Goal: Information Seeking & Learning: Find specific fact

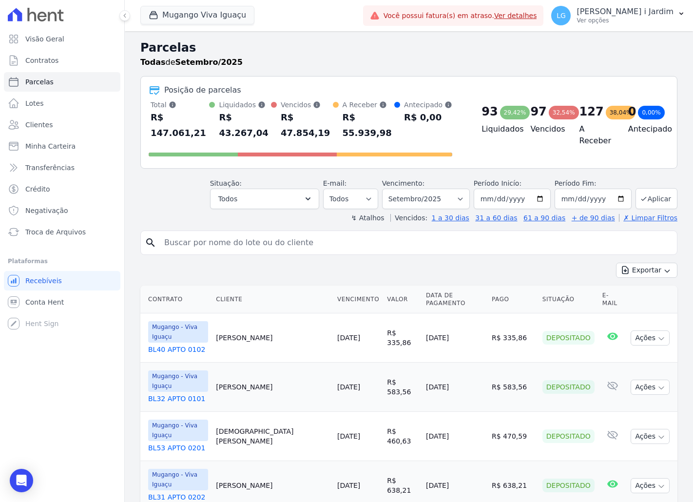
select select
click at [184, 8] on div "Mugango Viva Iguaçu Trapisa Engenharia Acaiá Residencial Icatu Residencial PORT…" at bounding box center [249, 16] width 219 height 32
click at [189, 13] on button "Mugango Viva Iguaçu" at bounding box center [197, 15] width 114 height 19
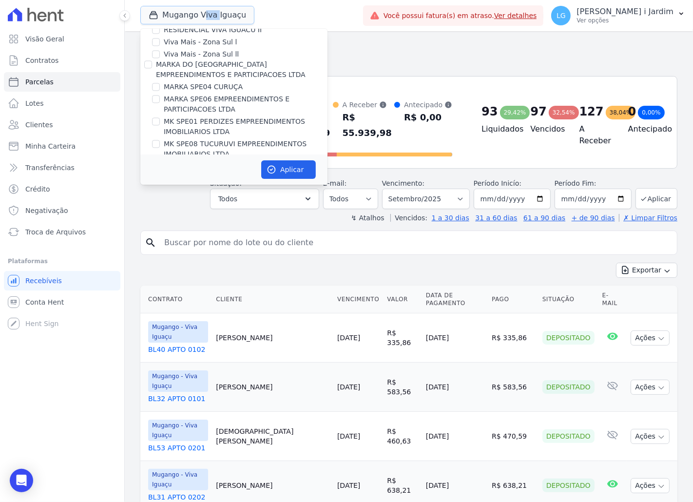
scroll to position [1570, 0]
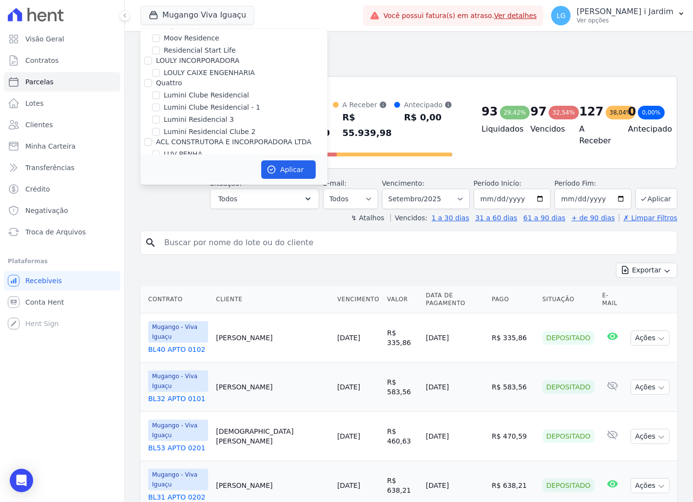
click at [191, 184] on label "Mugango - Viva Iguaçu" at bounding box center [203, 189] width 78 height 10
click at [160, 185] on input "Mugango - Viva Iguaçu" at bounding box center [156, 189] width 8 height 8
checkbox input "false"
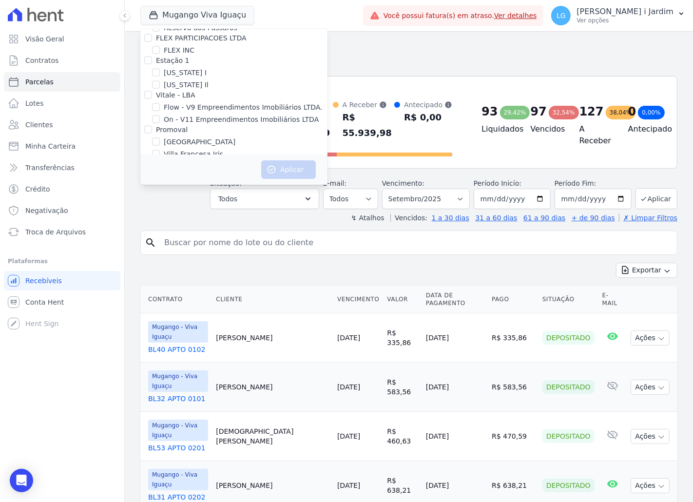
click at [192, 171] on label "HABRAS SUZANO" at bounding box center [193, 176] width 59 height 10
click at [160, 172] on input "HABRAS SUZANO" at bounding box center [156, 176] width 8 height 8
checkbox input "true"
click at [313, 167] on button "Aplicar" at bounding box center [288, 169] width 55 height 19
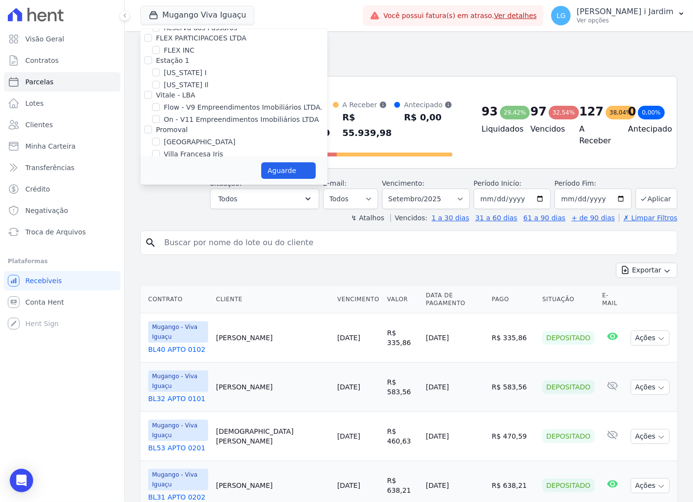
select select
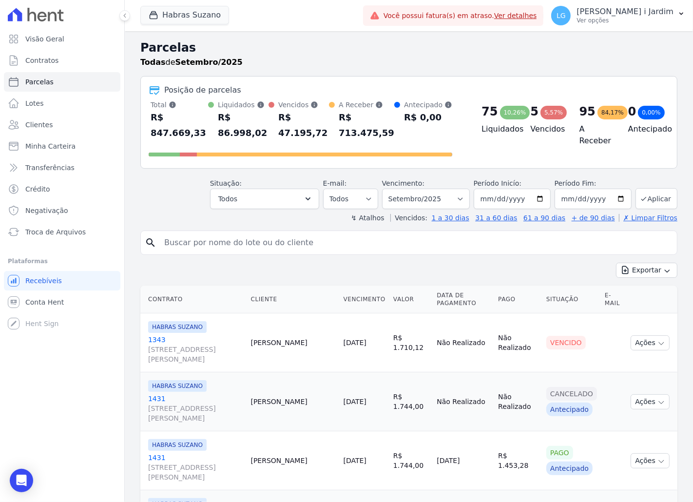
click at [190, 188] on div "Situação: Agendado Em Aberto Pago Processando Cancelado Vencido Transferindo De…" at bounding box center [408, 191] width 537 height 35
click at [83, 169] on link "Transferências" at bounding box center [62, 167] width 116 height 19
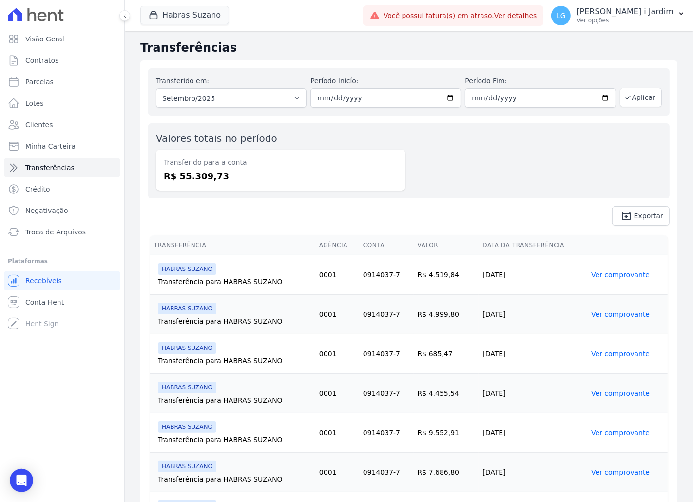
click at [61, 400] on div "Visão Geral Contratos Parcelas Lotes Clientes Minha Carteira Transferências Cré…" at bounding box center [62, 251] width 124 height 502
click at [184, 21] on button "Habras Suzano" at bounding box center [184, 15] width 89 height 19
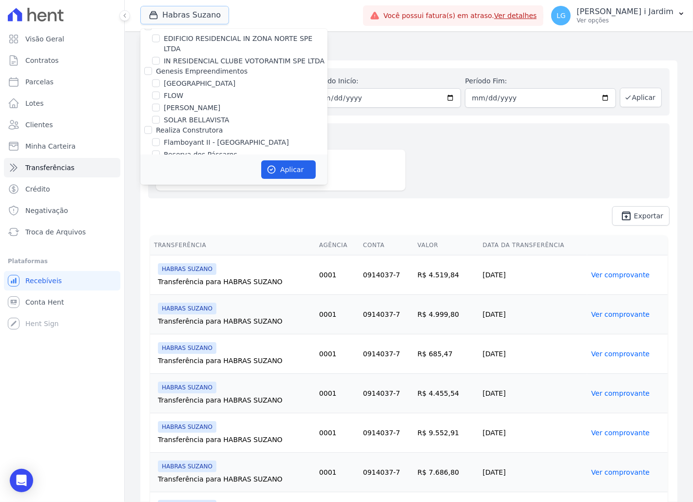
scroll to position [1191, 0]
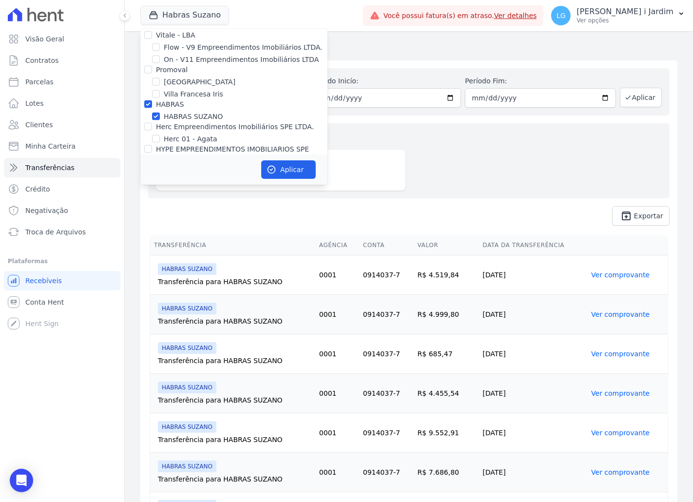
click at [179, 112] on label "HABRAS SUZANO" at bounding box center [193, 117] width 59 height 10
click at [160, 113] on input "HABRAS SUZANO" at bounding box center [156, 117] width 8 height 8
checkbox input "false"
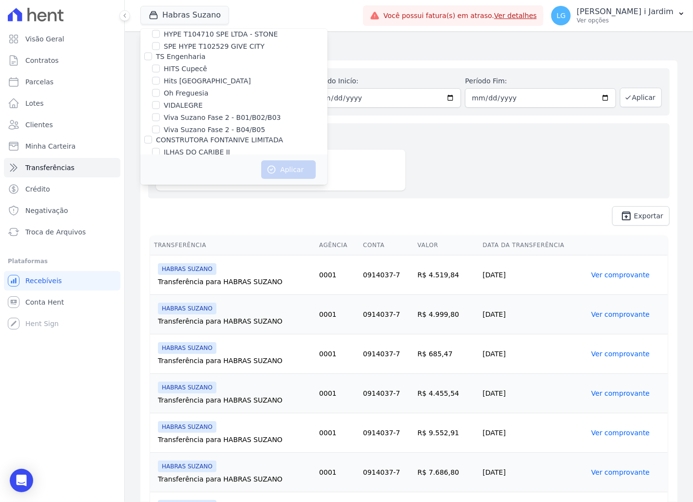
click at [192, 97] on div "Trapisa Engenharia Acaiá Residencial Icatu Residencial PORTO5 INVESTIMENTOS IMO…" at bounding box center [233, 63] width 187 height 2798
click at [193, 182] on label "JARDINS DE EVORA" at bounding box center [196, 187] width 65 height 10
click at [160, 183] on input "JARDINS DE EVORA" at bounding box center [156, 187] width 8 height 8
checkbox input "true"
click at [293, 170] on button "Aplicar" at bounding box center [288, 169] width 55 height 19
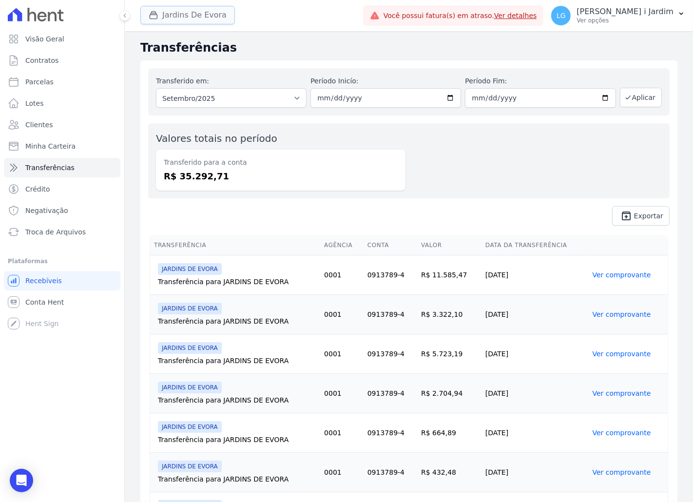
click at [217, 23] on button "Jardins De Evora" at bounding box center [187, 15] width 95 height 19
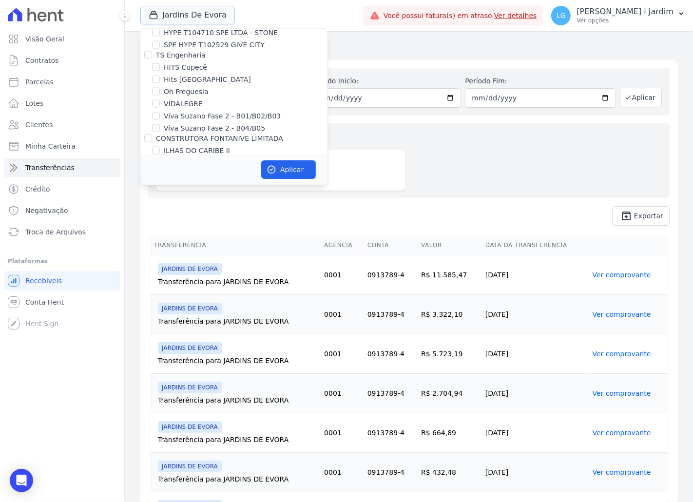
scroll to position [1353, 0]
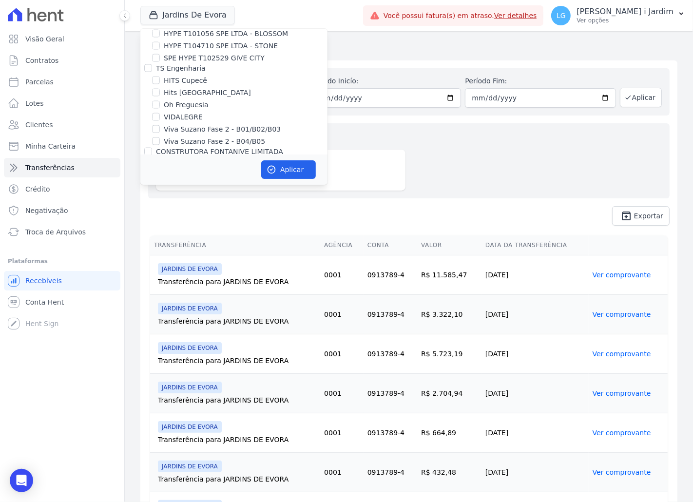
click at [173, 193] on label "JARDINS DE EVORA" at bounding box center [196, 198] width 65 height 10
click at [160, 194] on input "JARDINS DE EVORA" at bounding box center [156, 198] width 8 height 8
checkbox input "false"
click at [180, 206] on label "JARDINS DE MAFRA" at bounding box center [196, 211] width 65 height 10
click at [160, 207] on input "JARDINS DE MAFRA" at bounding box center [156, 211] width 8 height 8
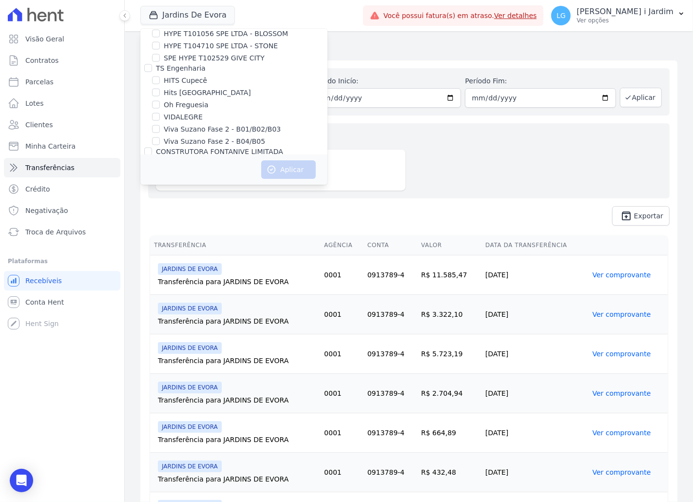
checkbox input "true"
click at [290, 168] on button "Aplicar" at bounding box center [288, 169] width 55 height 19
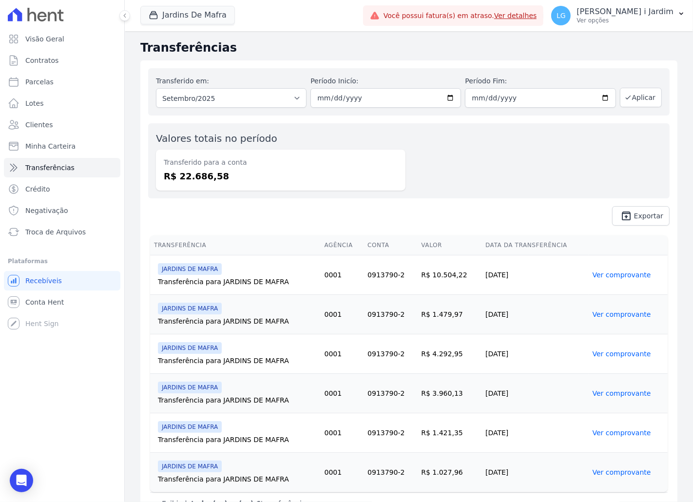
click at [274, 222] on span "unarchive Exportar" at bounding box center [408, 215] width 521 height 19
click at [380, 193] on div "Valores totais no período Transferido para a conta R$ 22.686,58" at bounding box center [408, 160] width 521 height 75
click at [221, 2] on div "Jardins De Mafra Trapisa Engenharia Acaiá Residencial Icatu Residencial PORTO5 …" at bounding box center [249, 16] width 219 height 32
click at [204, 13] on button "Jardins De Mafra" at bounding box center [187, 15] width 95 height 19
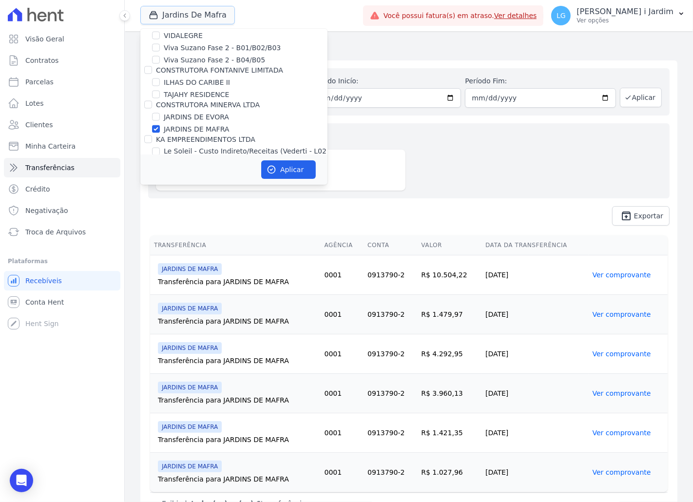
scroll to position [1407, 0]
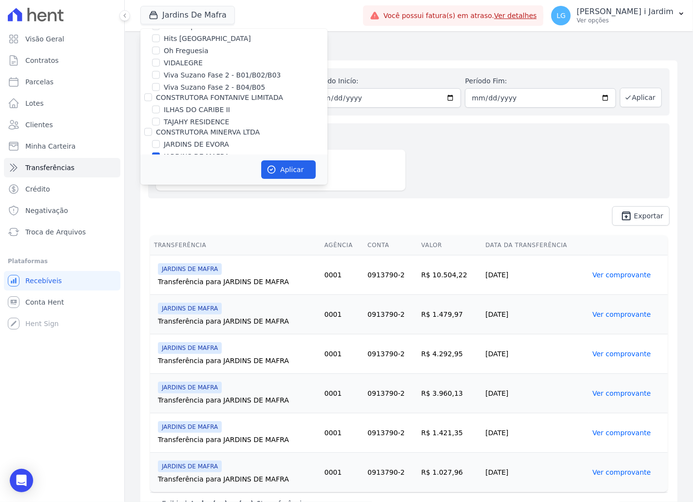
click at [180, 152] on label "JARDINS DE MAFRA" at bounding box center [196, 157] width 65 height 10
click at [160, 152] on input "JARDINS DE MAFRA" at bounding box center [156, 156] width 8 height 8
checkbox input "false"
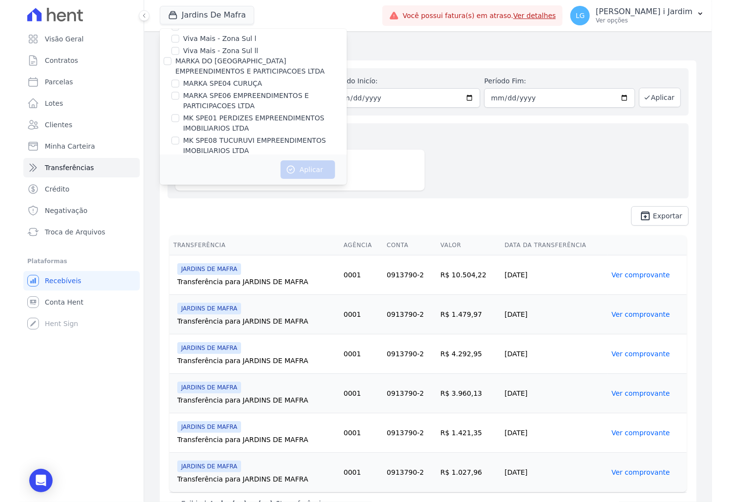
scroll to position [474, 0]
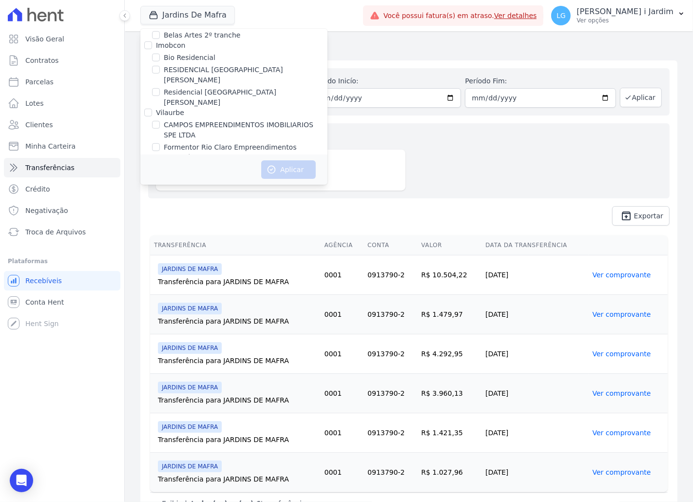
click at [175, 120] on label "CAMPOS EMPREENDIMENTOS IMOBILIARIOS SPE LTDA" at bounding box center [246, 130] width 164 height 20
click at [160, 121] on input "CAMPOS EMPREENDIMENTOS IMOBILIARIOS SPE LTDA" at bounding box center [156, 125] width 8 height 8
checkbox input "true"
click at [281, 166] on button "Aplicar" at bounding box center [288, 169] width 55 height 19
click at [471, 158] on div "Valores totais no período Transferido para a conta R$ 22.686,58" at bounding box center [408, 160] width 521 height 75
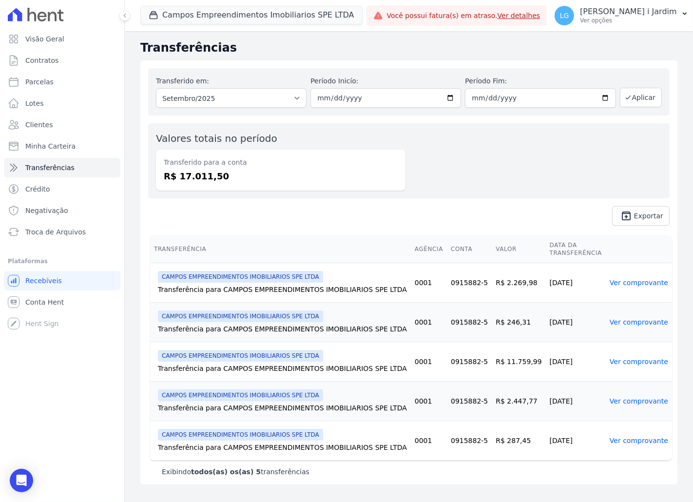
click at [206, 181] on dd "R$ 17.011,50" at bounding box center [281, 176] width 234 height 13
click at [205, 180] on dd "R$ 17.011,50" at bounding box center [281, 176] width 234 height 13
click at [207, 178] on dd "R$ 17.011,50" at bounding box center [281, 176] width 234 height 13
click at [530, 188] on div "Valores totais no período Transferido para a conta R$ 17.011,50" at bounding box center [408, 160] width 521 height 75
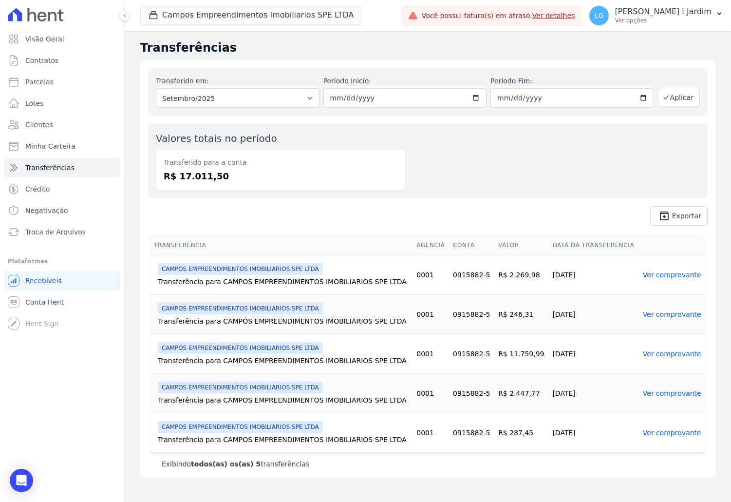
click at [530, 146] on div "Valores totais no período Transferido para a conta R$ 17.011,50" at bounding box center [428, 160] width 560 height 75
click at [230, 12] on button "Campos Empreendimentos Imobiliarios SPE LTDA" at bounding box center [251, 15] width 222 height 19
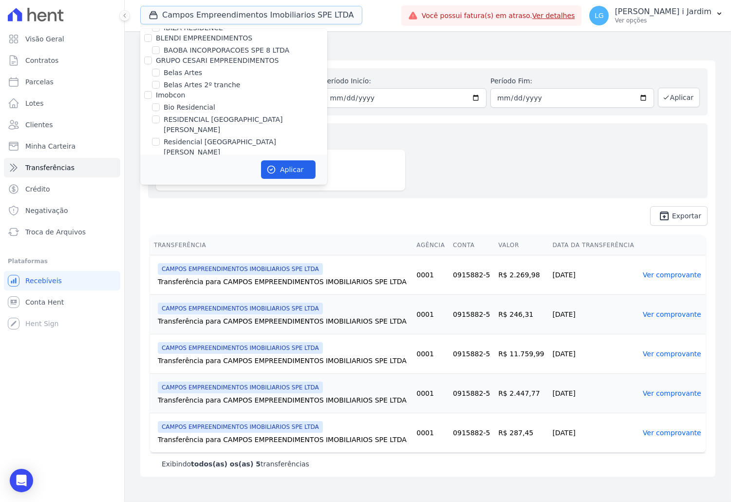
scroll to position [433, 0]
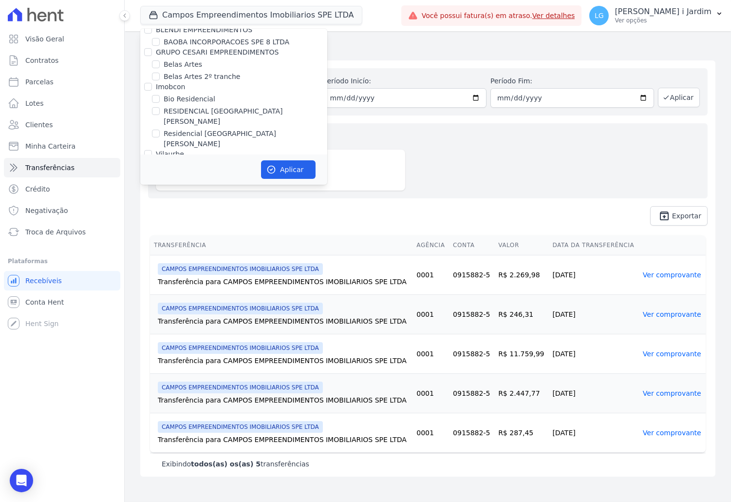
click at [208, 161] on label "CAMPOS EMPREENDIMENTOS IMOBILIARIOS SPE LTDA" at bounding box center [246, 171] width 164 height 20
click at [160, 162] on input "CAMPOS EMPREENDIMENTOS IMOBILIARIOS SPE LTDA" at bounding box center [156, 166] width 8 height 8
checkbox input "false"
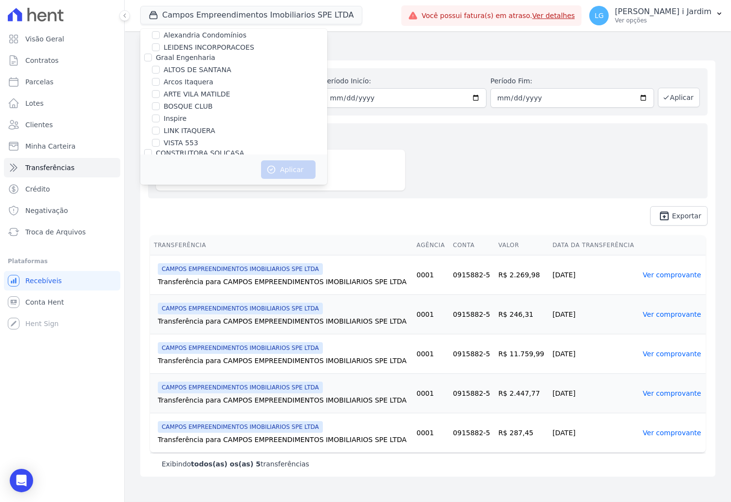
scroll to position [162, 0]
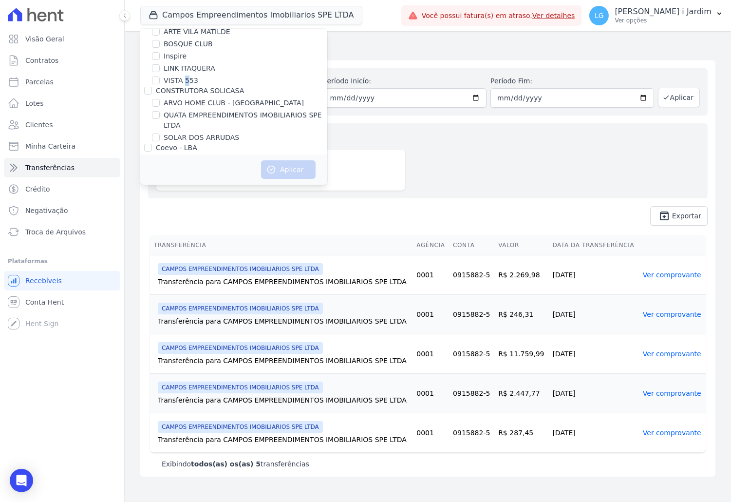
click at [183, 83] on label "VISTA 553" at bounding box center [181, 81] width 35 height 10
click at [168, 78] on label "VISTA 553" at bounding box center [181, 81] width 35 height 10
click at [160, 78] on input "VISTA 553" at bounding box center [156, 80] width 8 height 8
checkbox input "true"
click at [267, 167] on icon "button" at bounding box center [271, 170] width 10 height 10
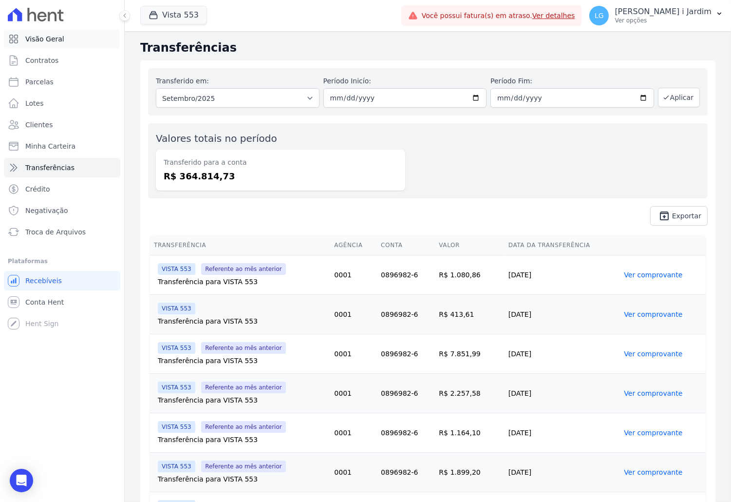
click at [81, 32] on link "Visão Geral" at bounding box center [62, 38] width 116 height 19
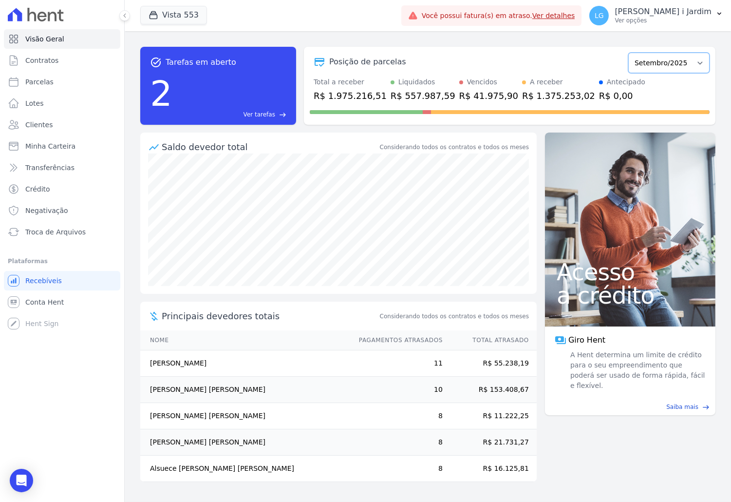
click at [654, 64] on select "Julho/2017 Agosto/2017 Setembro/2017 Outubro/2017 Novembro/2017 Dezembro/2017 J…" at bounding box center [668, 63] width 81 height 20
select select "08/2025"
click at [633, 53] on select "Julho/2017 Agosto/2017 Setembro/2017 Outubro/2017 Novembro/2017 Dezembro/2017 J…" at bounding box center [668, 63] width 81 height 20
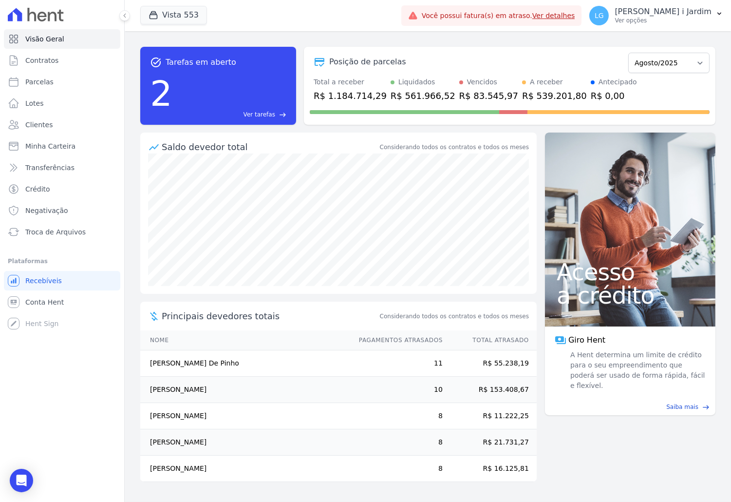
click at [591, 96] on div "R$ 0,00" at bounding box center [614, 95] width 46 height 13
click at [357, 91] on div "R$ 1.184.714,29" at bounding box center [350, 95] width 73 height 13
copy div "1.184.714,29"
